Goal: Information Seeking & Learning: Check status

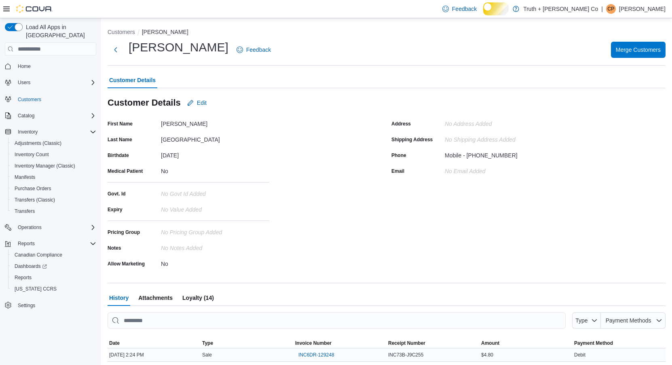
scroll to position [212, 0]
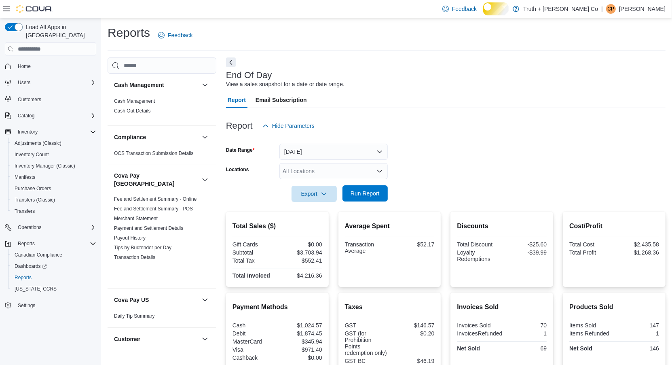
click at [359, 197] on span "Run Report" at bounding box center [365, 193] width 29 height 8
click at [364, 197] on span "Run Report" at bounding box center [365, 193] width 29 height 8
click at [354, 197] on span "Run Report" at bounding box center [365, 193] width 29 height 8
click at [353, 197] on span "Run Report" at bounding box center [365, 193] width 29 height 8
click at [361, 197] on span "Run Report" at bounding box center [365, 193] width 29 height 8
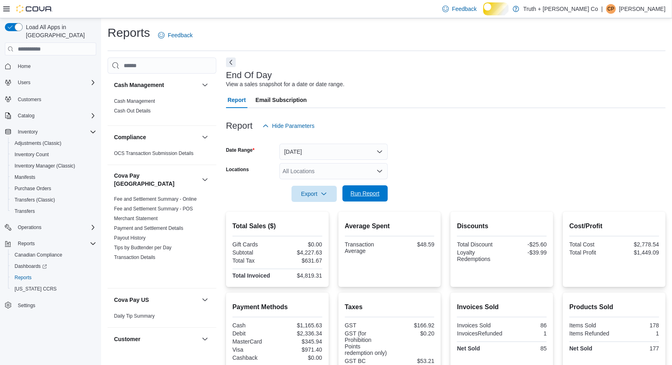
click at [352, 197] on span "Run Report" at bounding box center [365, 193] width 29 height 8
click at [358, 197] on span "Run Report" at bounding box center [365, 193] width 29 height 8
click at [356, 197] on span "Run Report" at bounding box center [365, 193] width 29 height 8
click at [375, 197] on span "Run Report" at bounding box center [365, 193] width 29 height 8
click at [362, 197] on span "Run Report" at bounding box center [365, 193] width 29 height 8
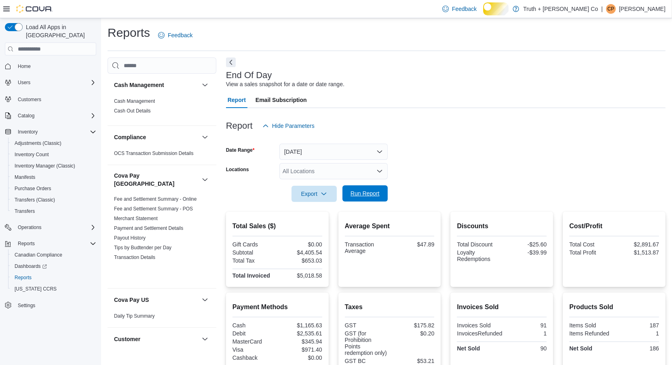
click at [365, 197] on span "Run Report" at bounding box center [365, 193] width 29 height 8
click at [372, 197] on span "Run Report" at bounding box center [365, 193] width 29 height 8
click at [374, 197] on span "Run Report" at bounding box center [365, 193] width 29 height 8
click at [362, 197] on span "Run Report" at bounding box center [365, 193] width 29 height 8
click at [367, 197] on span "Run Report" at bounding box center [365, 193] width 29 height 8
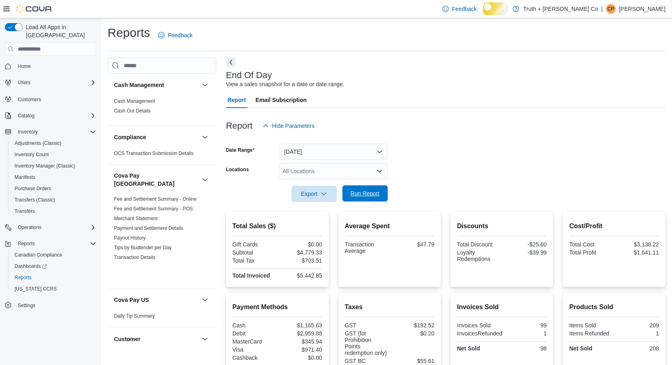
click at [363, 197] on span "Run Report" at bounding box center [365, 193] width 29 height 8
click at [366, 197] on span "Run Report" at bounding box center [365, 193] width 29 height 8
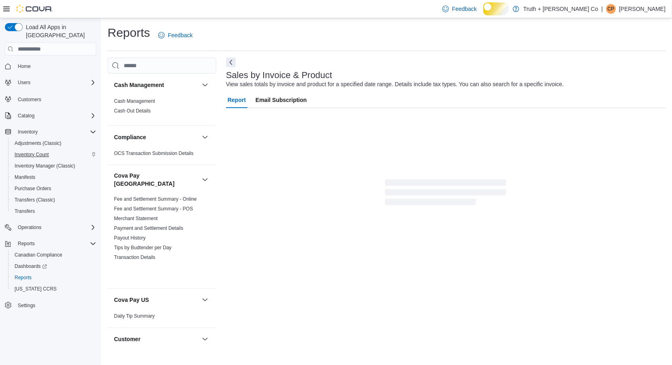
click at [32, 154] on span "Inventory Count" at bounding box center [32, 154] width 34 height 6
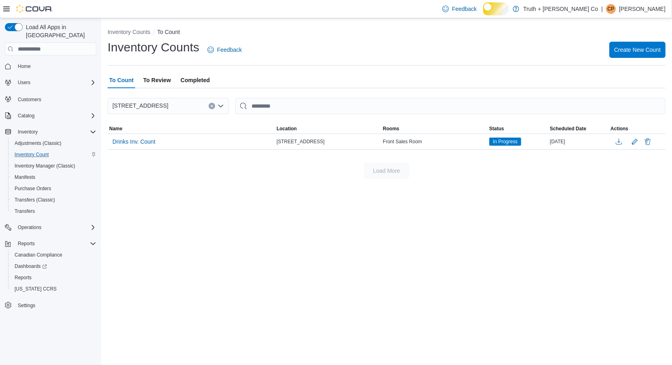
click at [210, 88] on span "Completed" at bounding box center [195, 80] width 29 height 16
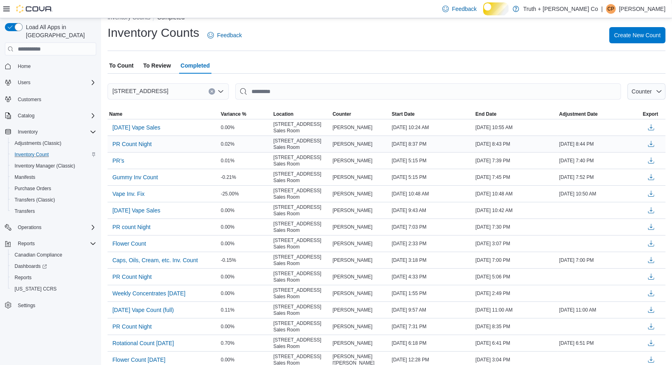
scroll to position [19, 0]
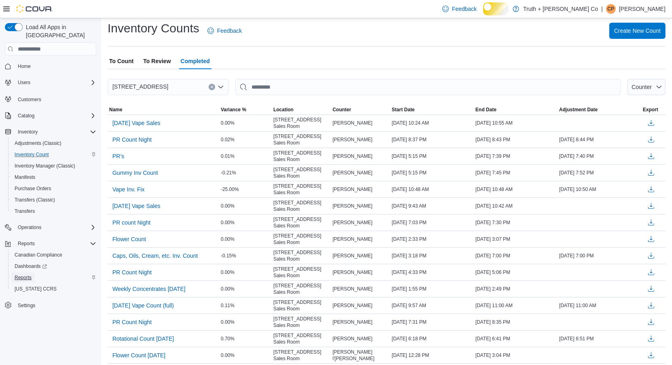
click at [30, 277] on span "Reports" at bounding box center [23, 277] width 17 height 6
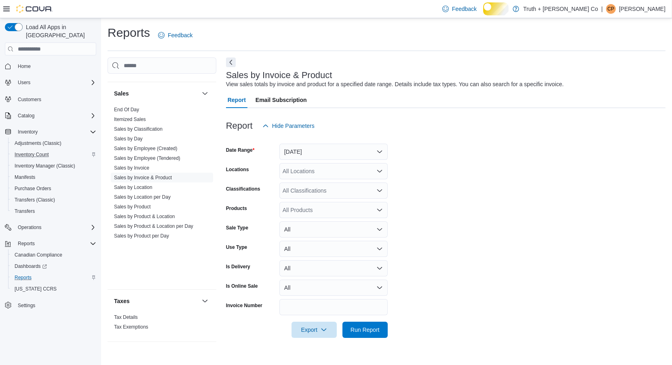
scroll to position [858, 0]
click at [171, 217] on link "Sales by Product & Location" at bounding box center [144, 214] width 61 height 6
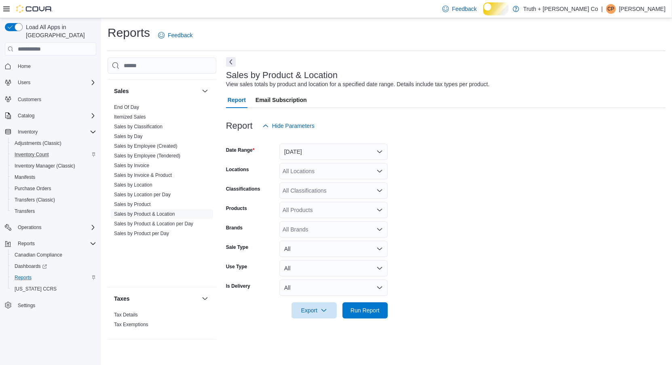
click at [231, 67] on button "Next" at bounding box center [231, 62] width 10 height 10
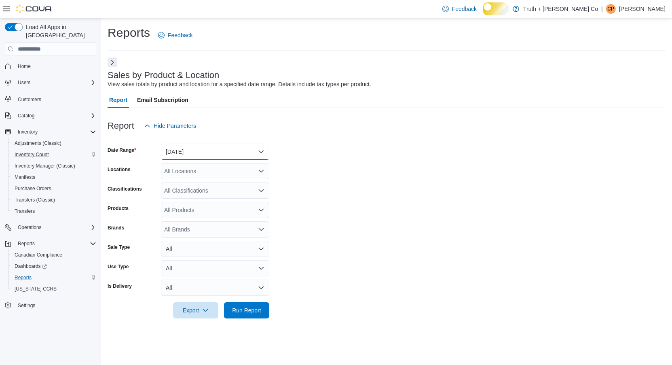
click at [235, 160] on button "Yesterday" at bounding box center [215, 152] width 108 height 16
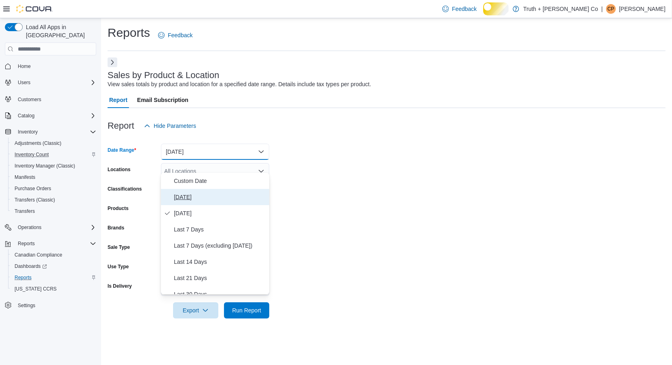
click at [189, 202] on span "[DATE]" at bounding box center [220, 197] width 92 height 10
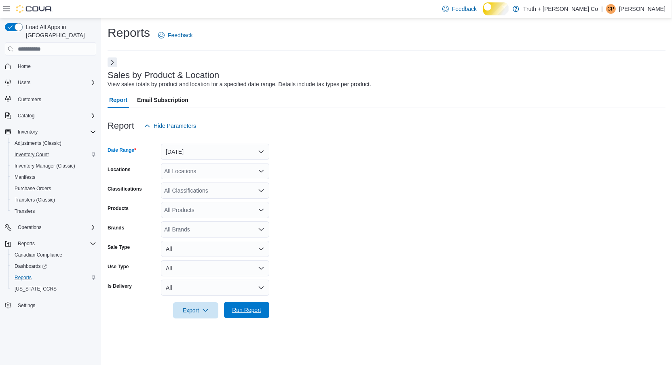
click at [251, 314] on span "Run Report" at bounding box center [246, 310] width 29 height 8
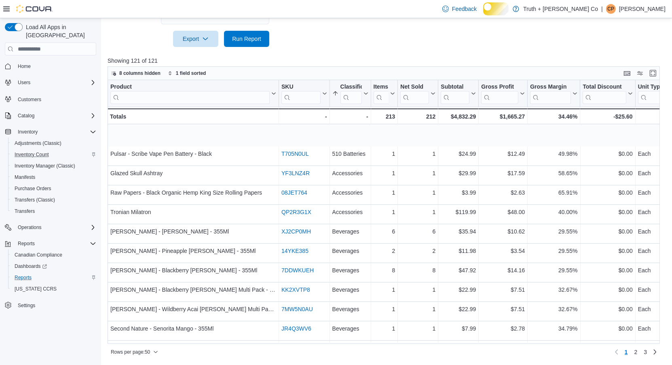
scroll to position [288, 0]
click at [144, 72] on span "8 columns hidden" at bounding box center [139, 73] width 41 height 6
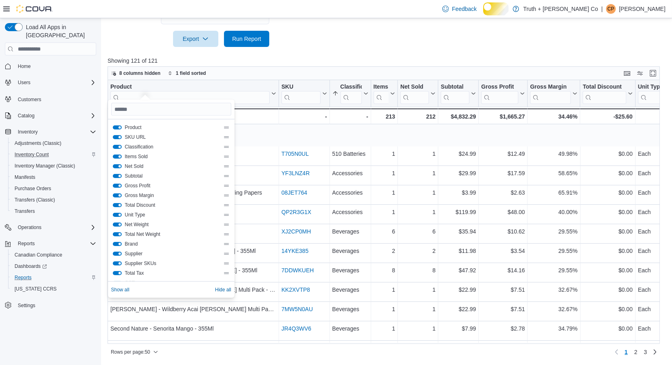
click at [118, 166] on div "Net Sold" at bounding box center [171, 166] width 117 height 6
click at [116, 178] on button "Subtotal" at bounding box center [117, 176] width 9 height 4
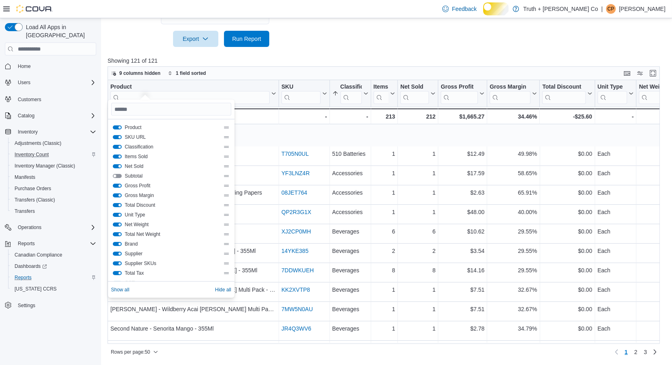
click at [115, 164] on button "Net Sold" at bounding box center [117, 166] width 9 height 4
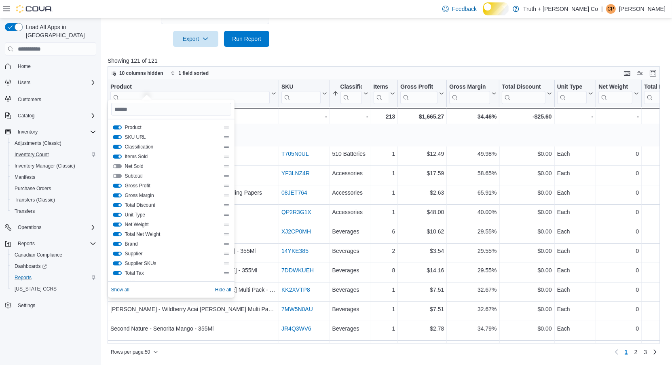
click at [116, 217] on button "Unit Type" at bounding box center [117, 215] width 9 height 4
click at [117, 226] on button "Net Weight" at bounding box center [117, 224] width 9 height 4
click at [116, 236] on button "Total Net Weight" at bounding box center [117, 234] width 9 height 4
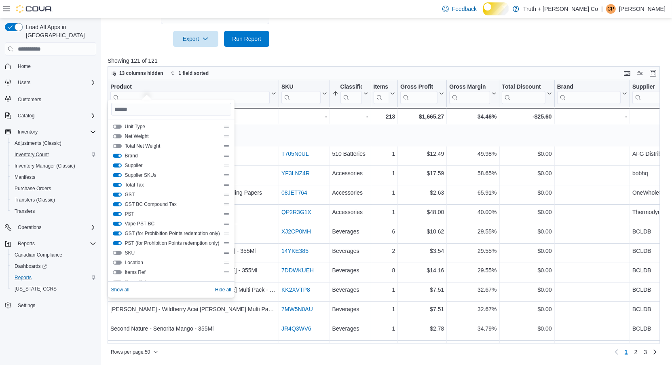
scroll to position [89, 0]
click at [115, 157] on button "Brand" at bounding box center [117, 155] width 9 height 4
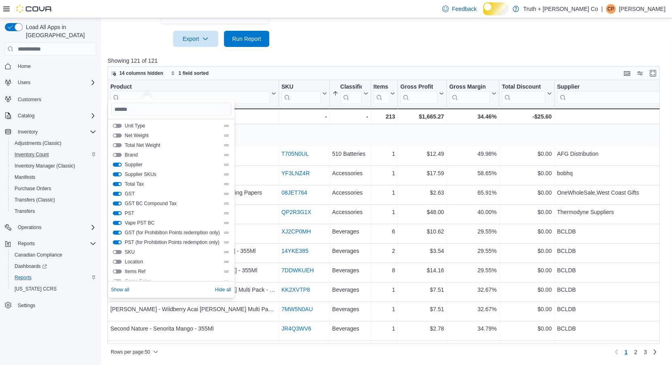
click at [116, 176] on button "Supplier SKUs" at bounding box center [117, 174] width 9 height 4
click at [115, 167] on button "Supplier" at bounding box center [117, 165] width 9 height 4
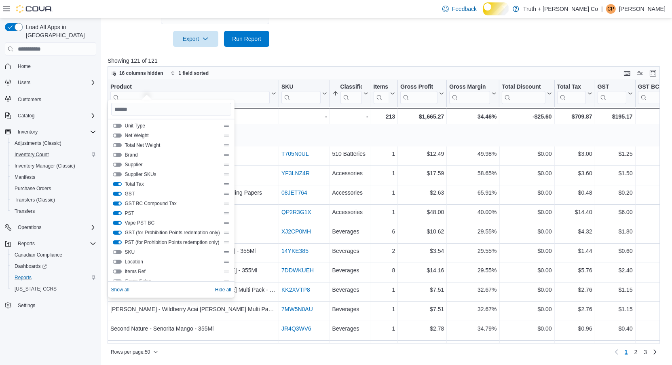
click at [117, 186] on button "Total Tax" at bounding box center [117, 184] width 9 height 4
click at [116, 197] on div "GST" at bounding box center [171, 193] width 117 height 6
click at [116, 196] on button "GST" at bounding box center [117, 194] width 9 height 4
click at [116, 207] on div "GST BC Compound Tax" at bounding box center [171, 203] width 117 height 6
click at [116, 205] on button "GST BC Compound Tax" at bounding box center [117, 203] width 9 height 4
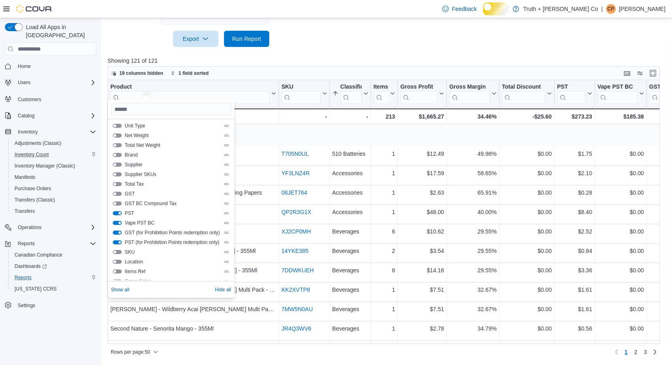
click at [117, 215] on button "PST" at bounding box center [117, 213] width 9 height 4
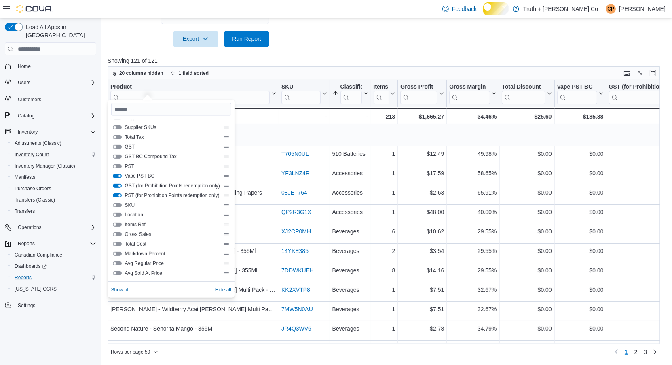
scroll to position [227, 0]
click at [116, 174] on button "Vape PST BC" at bounding box center [117, 176] width 9 height 4
click at [116, 184] on button "GST (for Prohibition Points redemption only)" at bounding box center [117, 186] width 9 height 4
click at [117, 193] on button "PST (for Prohibition Points redemption only)" at bounding box center [117, 195] width 9 height 4
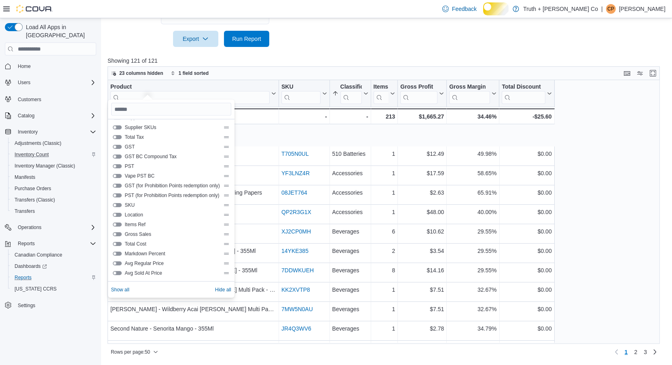
click at [447, 57] on p "Showing 121 of 121" at bounding box center [387, 61] width 558 height 8
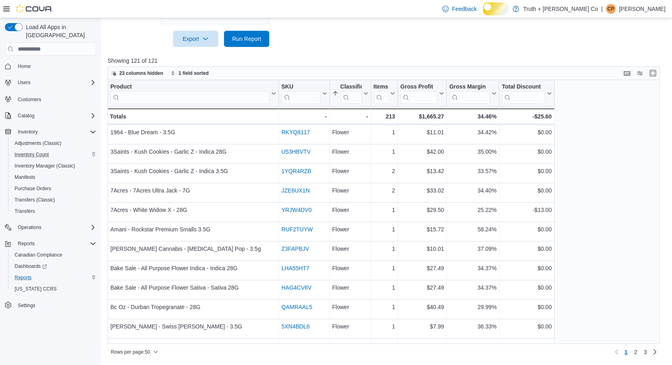
scroll to position [685, 0]
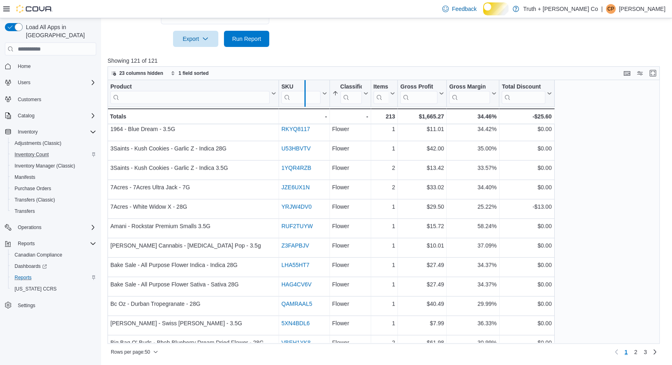
drag, startPoint x: 280, startPoint y: 83, endPoint x: 306, endPoint y: 88, distance: 26.8
click at [306, 88] on div at bounding box center [305, 93] width 6 height 27
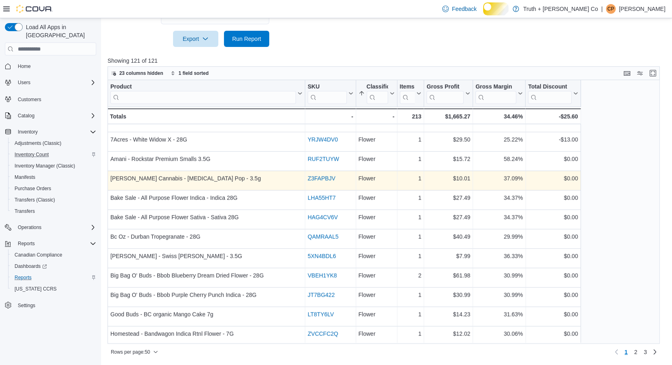
scroll to position [774, 0]
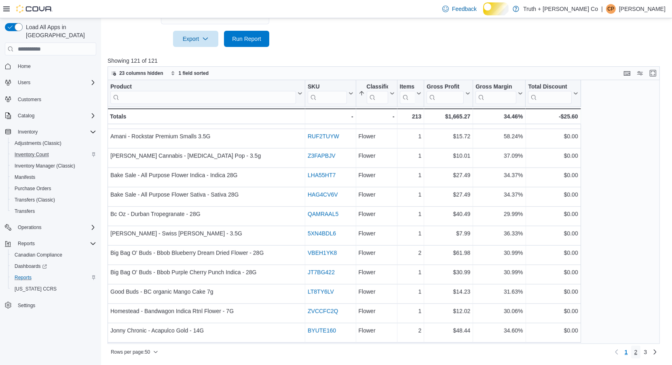
click at [635, 352] on span "2" at bounding box center [636, 352] width 3 height 8
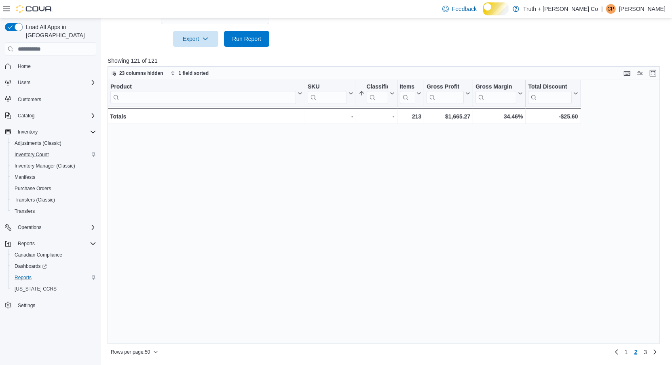
scroll to position [0, 0]
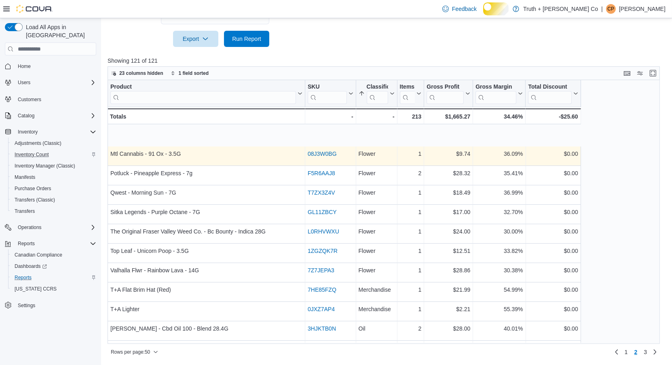
click at [328, 157] on link "08J3W0BG" at bounding box center [322, 153] width 29 height 6
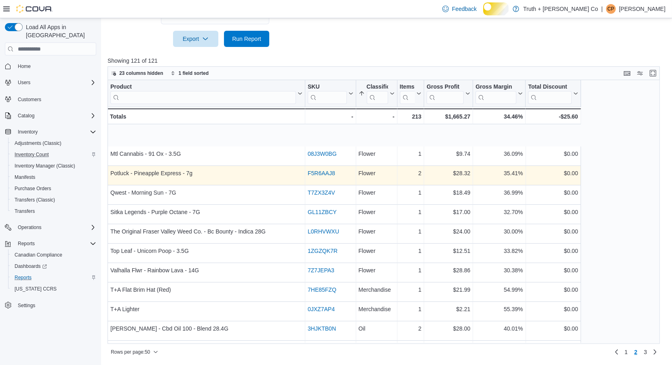
click at [331, 176] on link "F5R6AAJ8" at bounding box center [322, 173] width 28 height 6
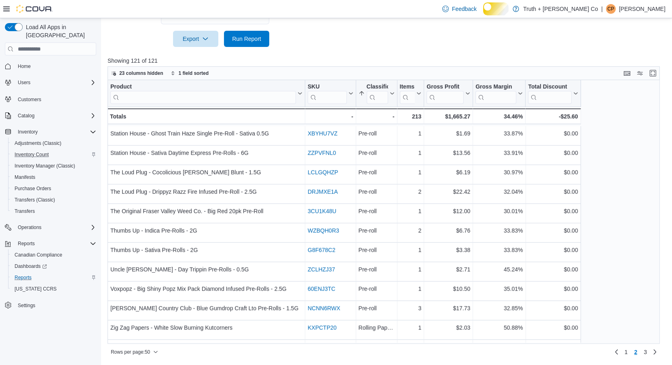
scroll to position [774, 0]
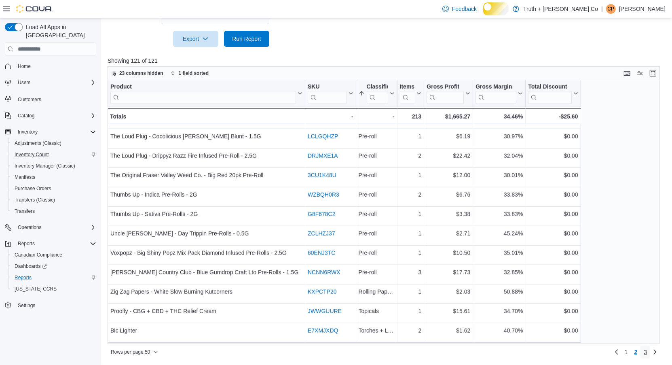
click at [646, 353] on span "3" at bounding box center [645, 352] width 3 height 8
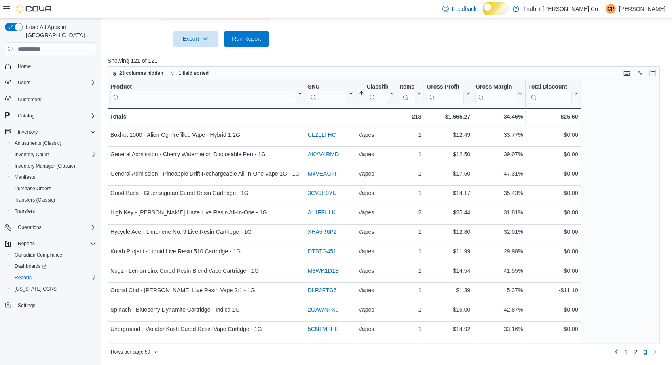
scroll to position [94, 0]
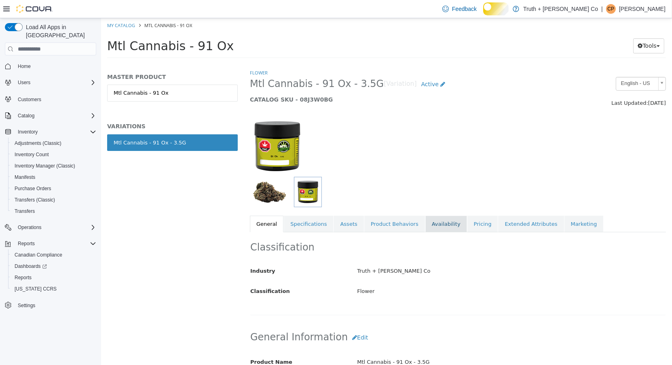
click at [433, 222] on link "Availability" at bounding box center [446, 224] width 42 height 17
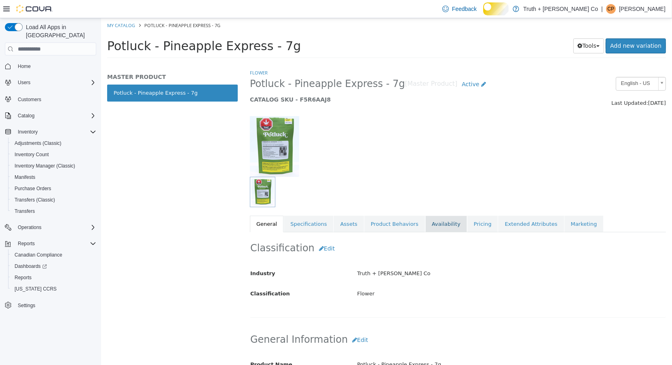
click at [435, 224] on link "Availability" at bounding box center [446, 224] width 42 height 17
